Goal: Communication & Community: Answer question/provide support

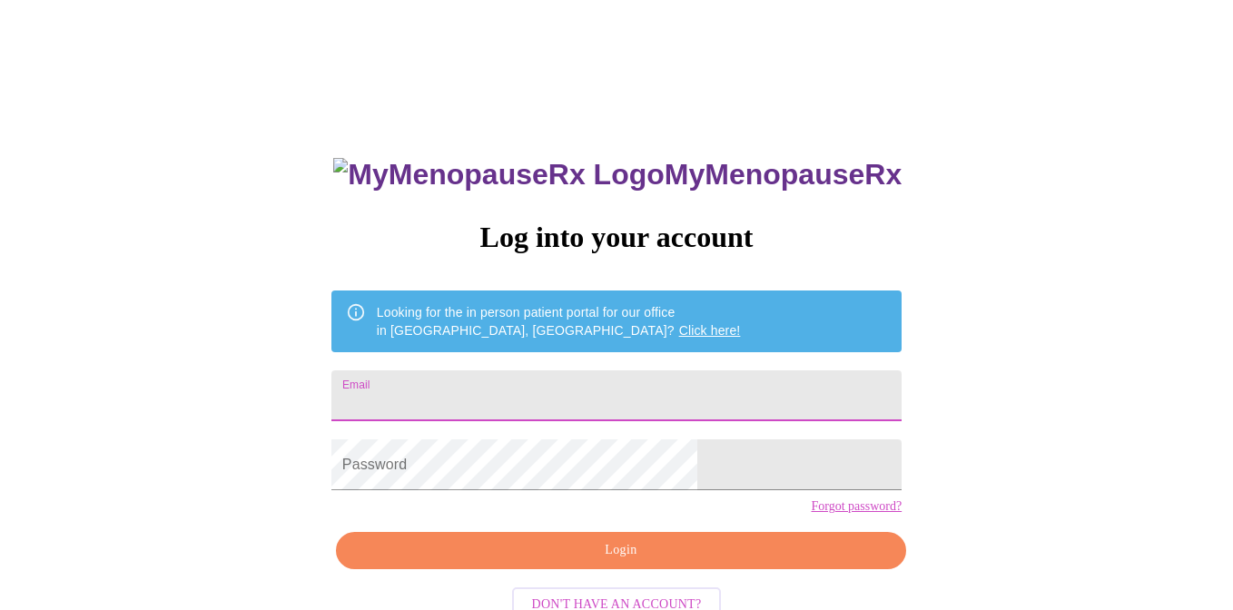
click at [534, 393] on input "Email" at bounding box center [616, 395] width 570 height 51
type input "agrigsby@gmail.com"
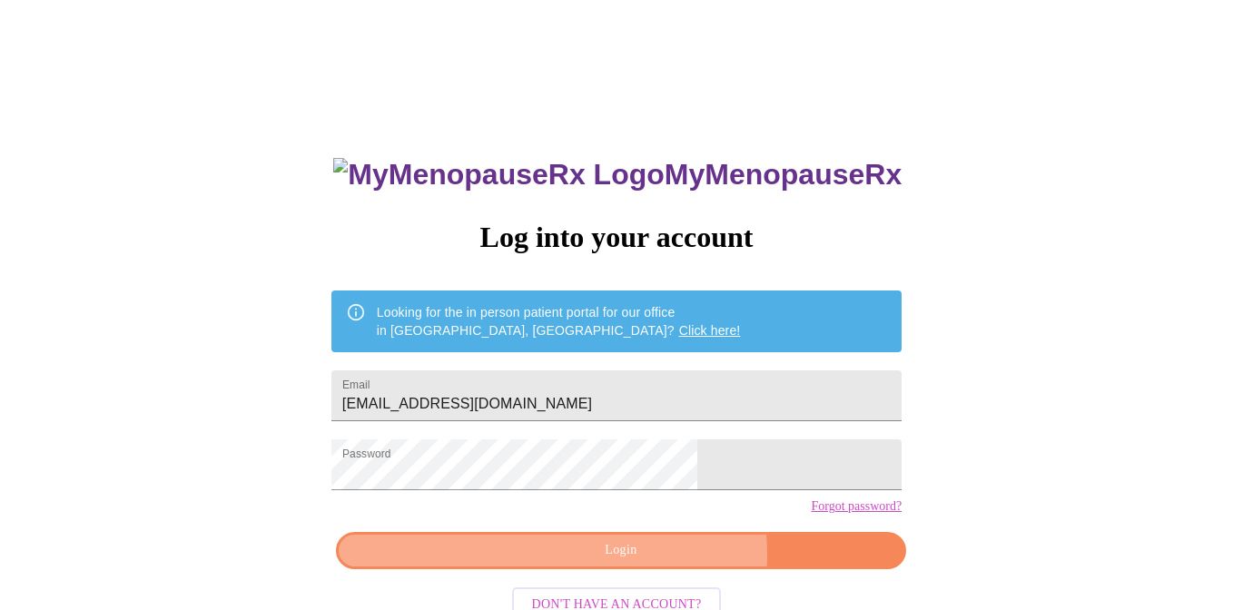
click at [653, 562] on span "Login" at bounding box center [621, 550] width 528 height 23
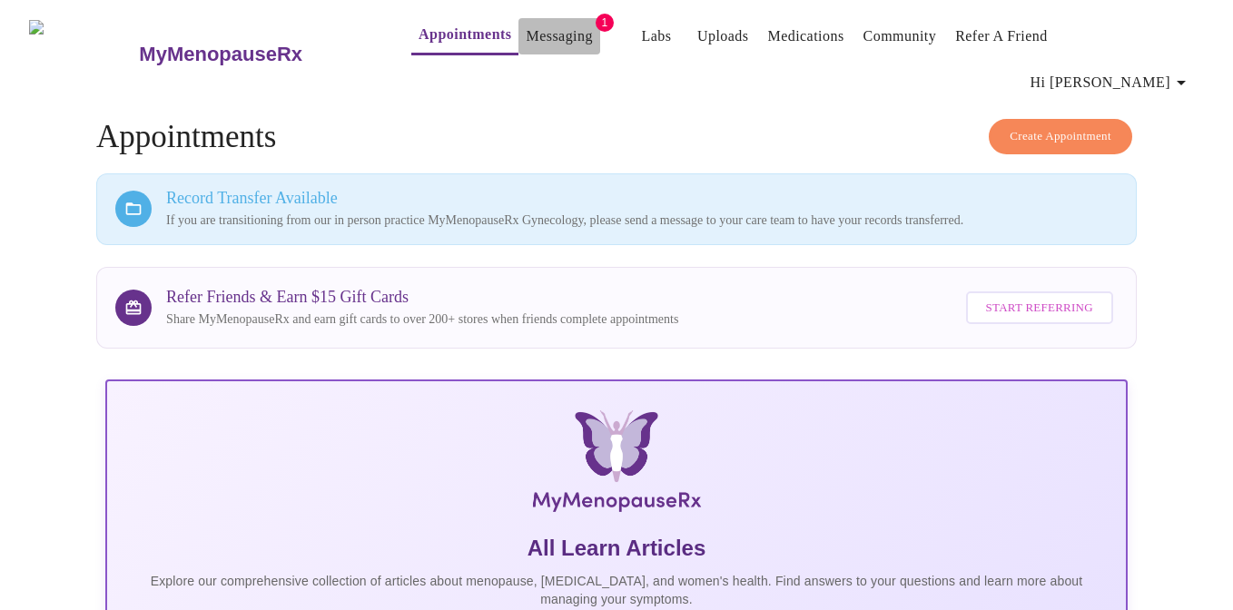
click at [526, 39] on link "Messaging" at bounding box center [559, 36] width 66 height 25
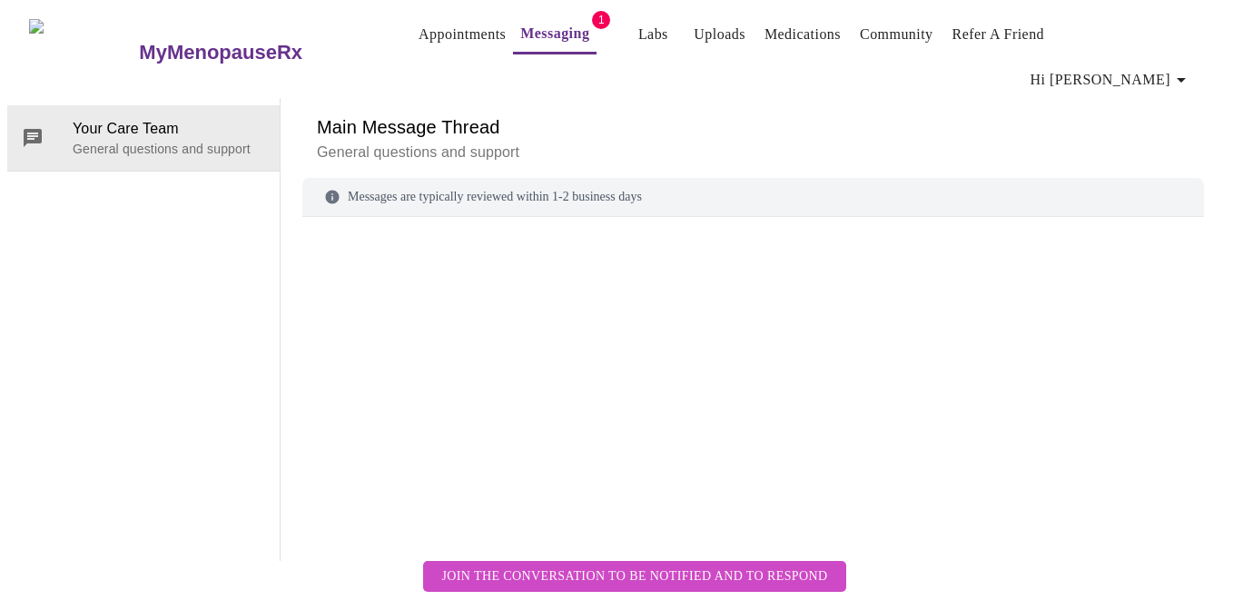
scroll to position [68, 0]
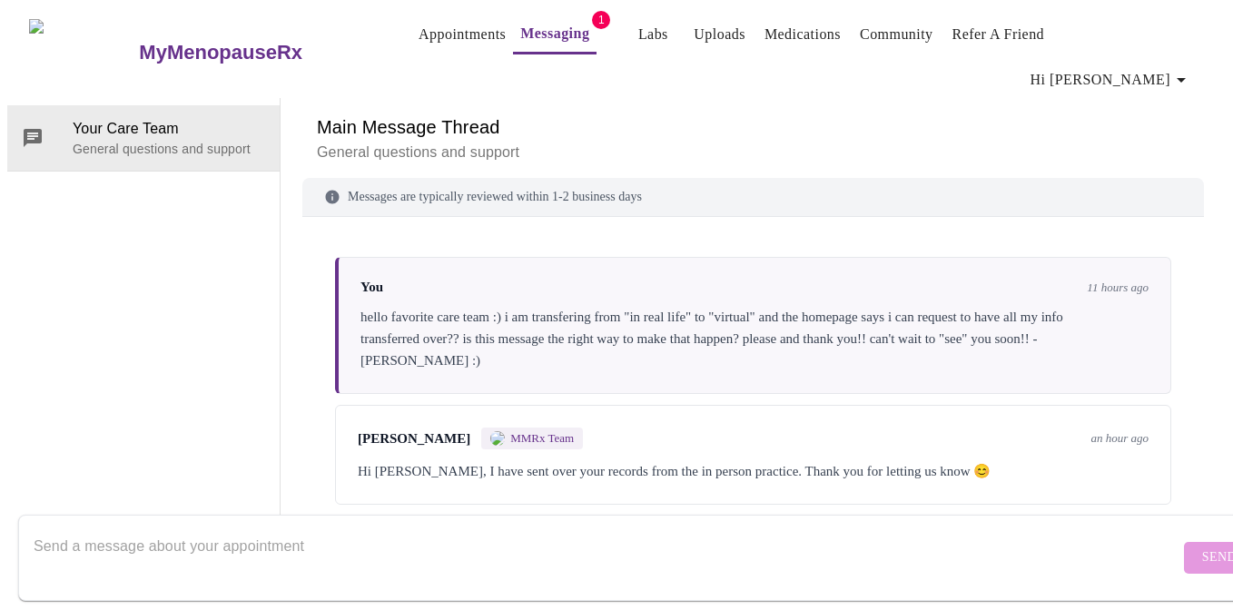
click at [459, 528] on textarea "Send a message about your appointment" at bounding box center [607, 557] width 1146 height 58
type textarea "thank you!!!"
click at [1202, 547] on span "Send" at bounding box center [1219, 558] width 35 height 23
